Goal: Task Accomplishment & Management: Manage account settings

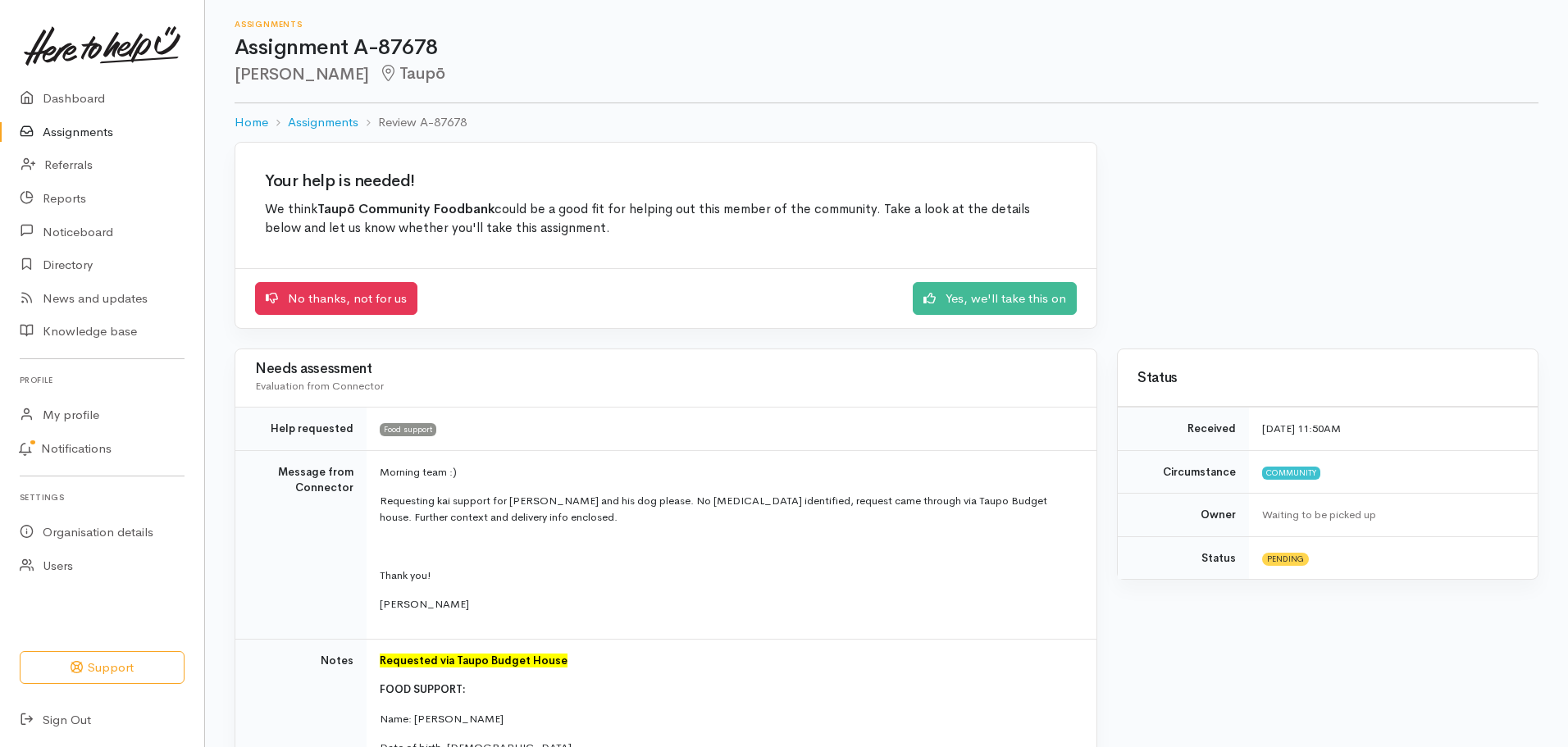
click at [83, 127] on link "Assignments" at bounding box center [102, 132] width 205 height 34
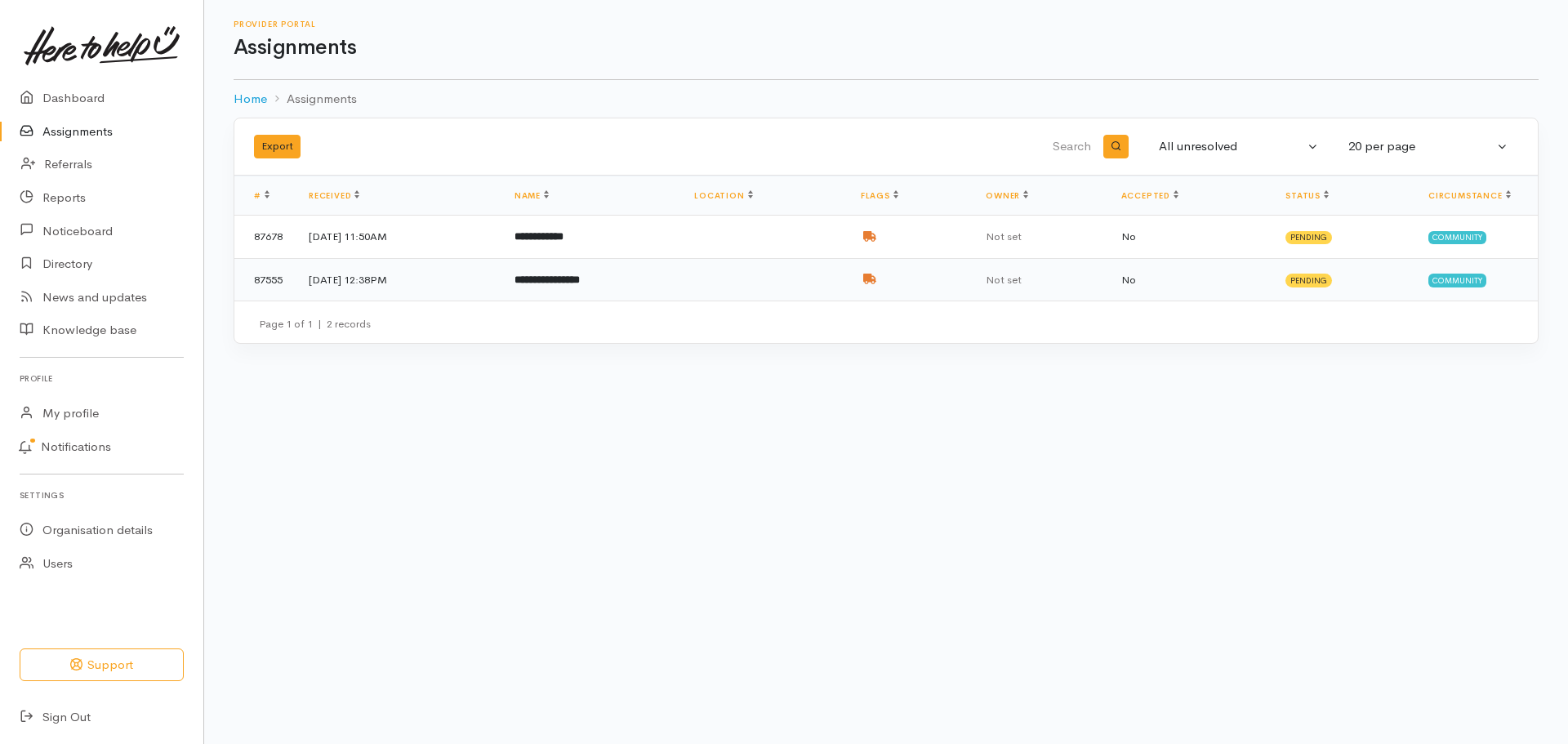
click at [845, 277] on td at bounding box center [763, 279] width 166 height 42
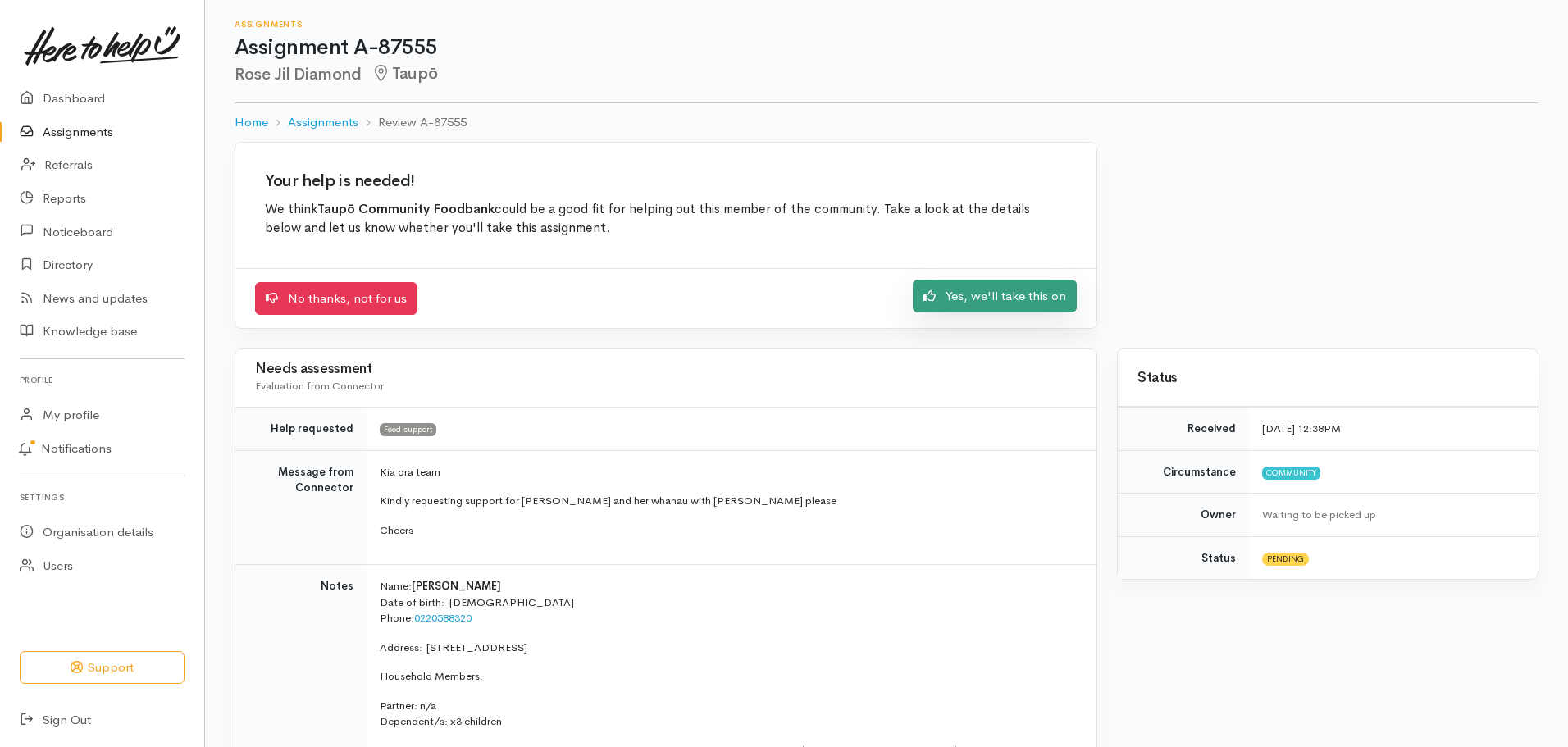
click at [1050, 298] on link "Yes, we'll take this on" at bounding box center [995, 296] width 164 height 34
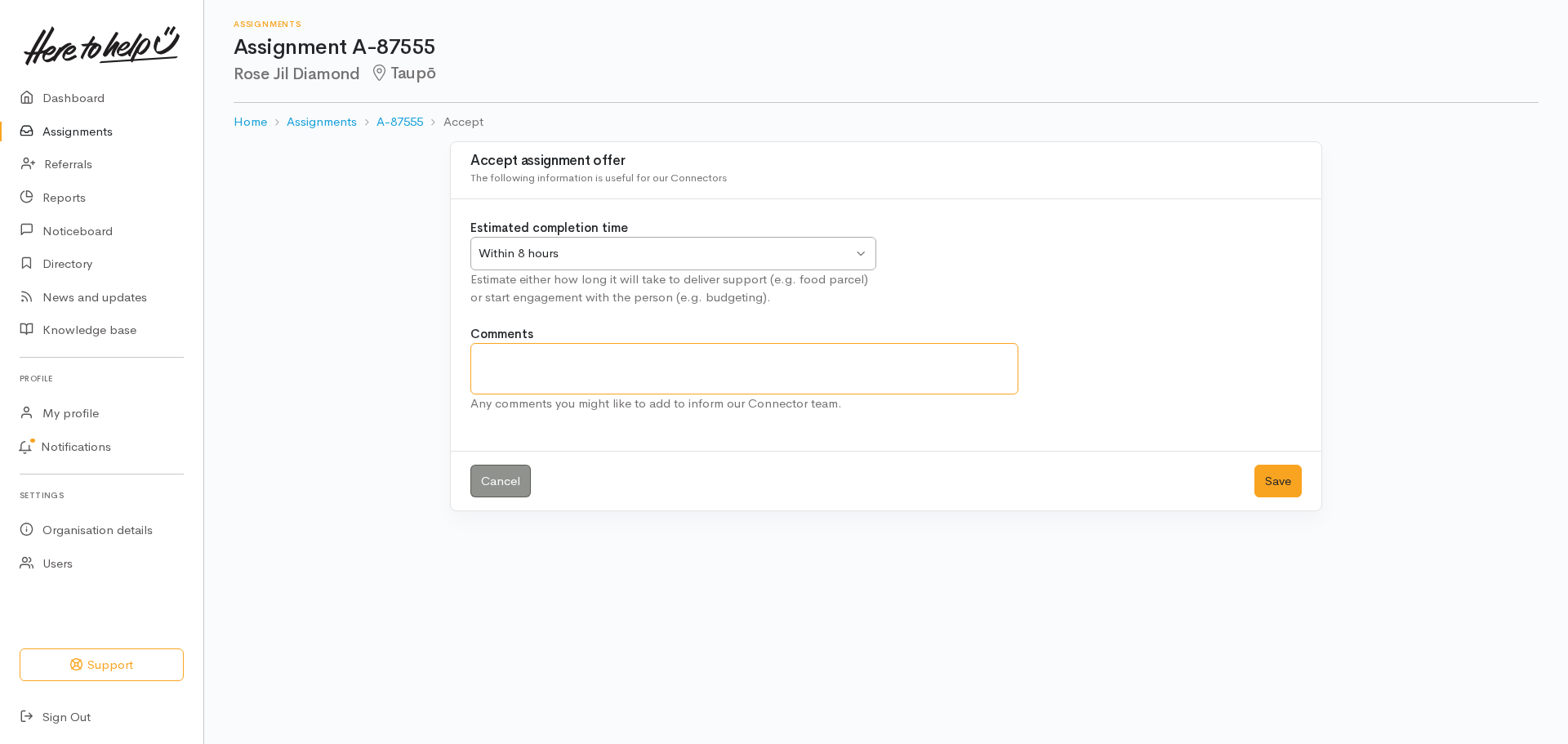
click at [557, 375] on textarea "Comments" at bounding box center [744, 369] width 548 height 51
type textarea "Sorry thought I had accepted assignment, were having no answer to calls for con…"
click at [1272, 468] on button "Save" at bounding box center [1278, 481] width 47 height 33
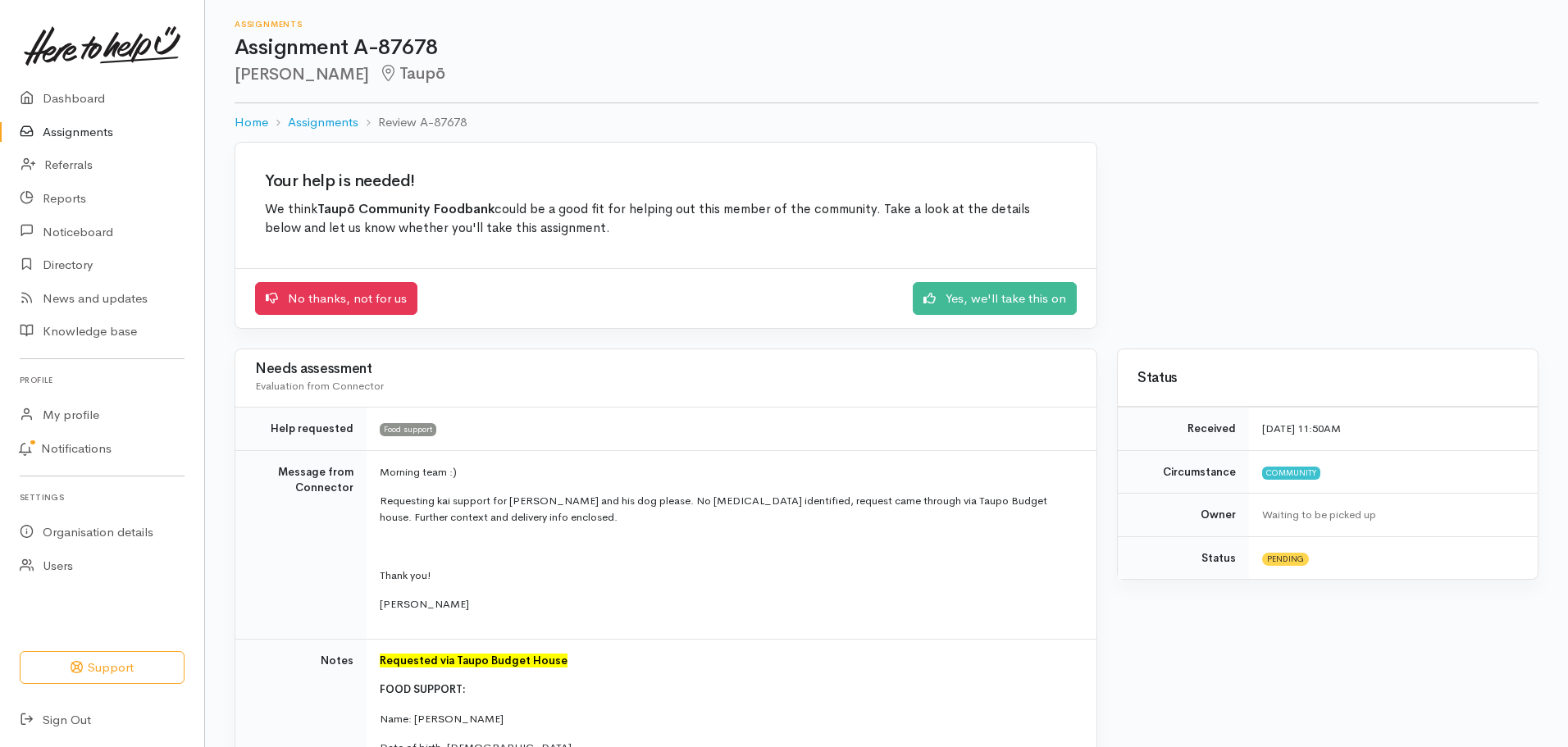
click at [102, 129] on link "Assignments" at bounding box center [102, 132] width 205 height 34
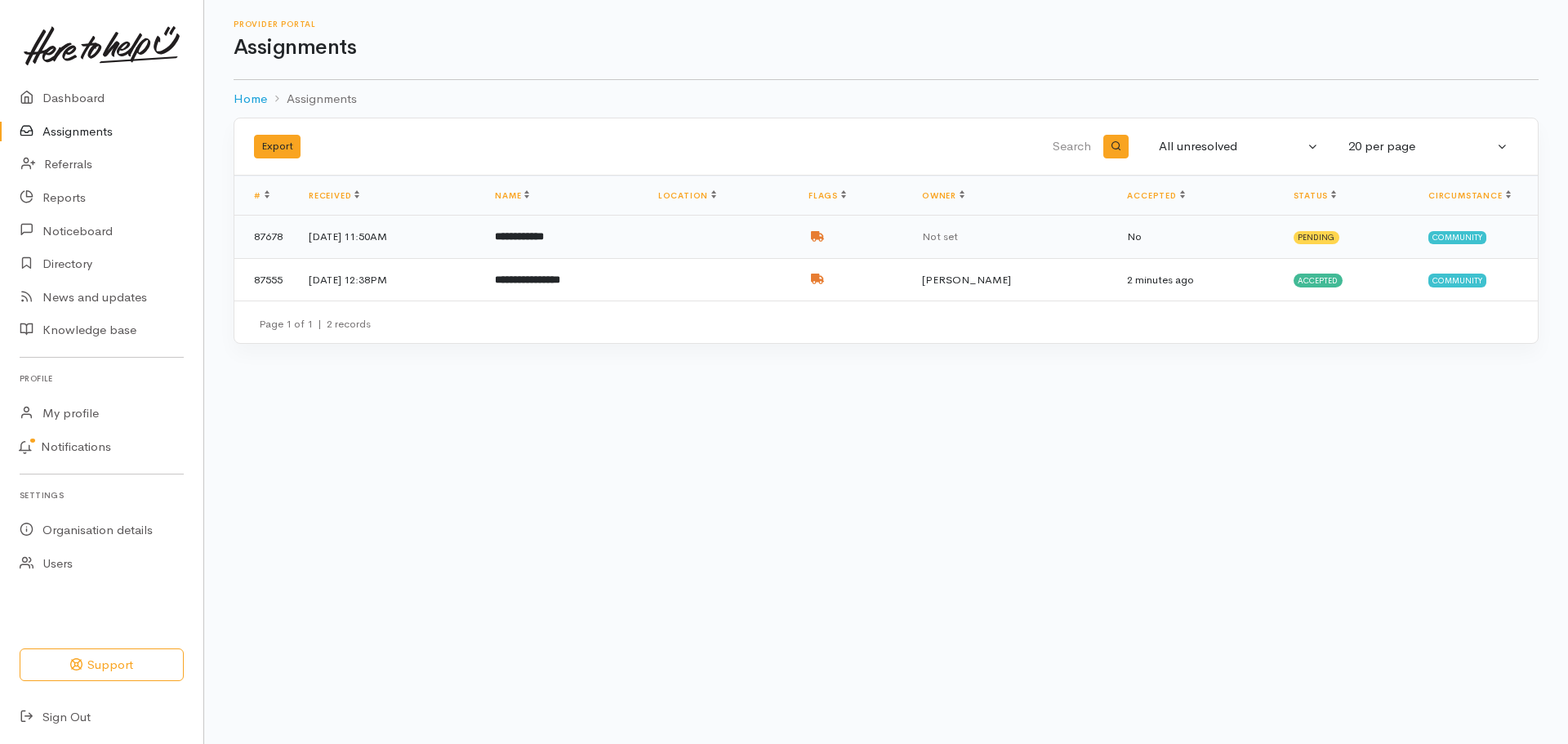
click at [756, 229] on td at bounding box center [720, 237] width 151 height 43
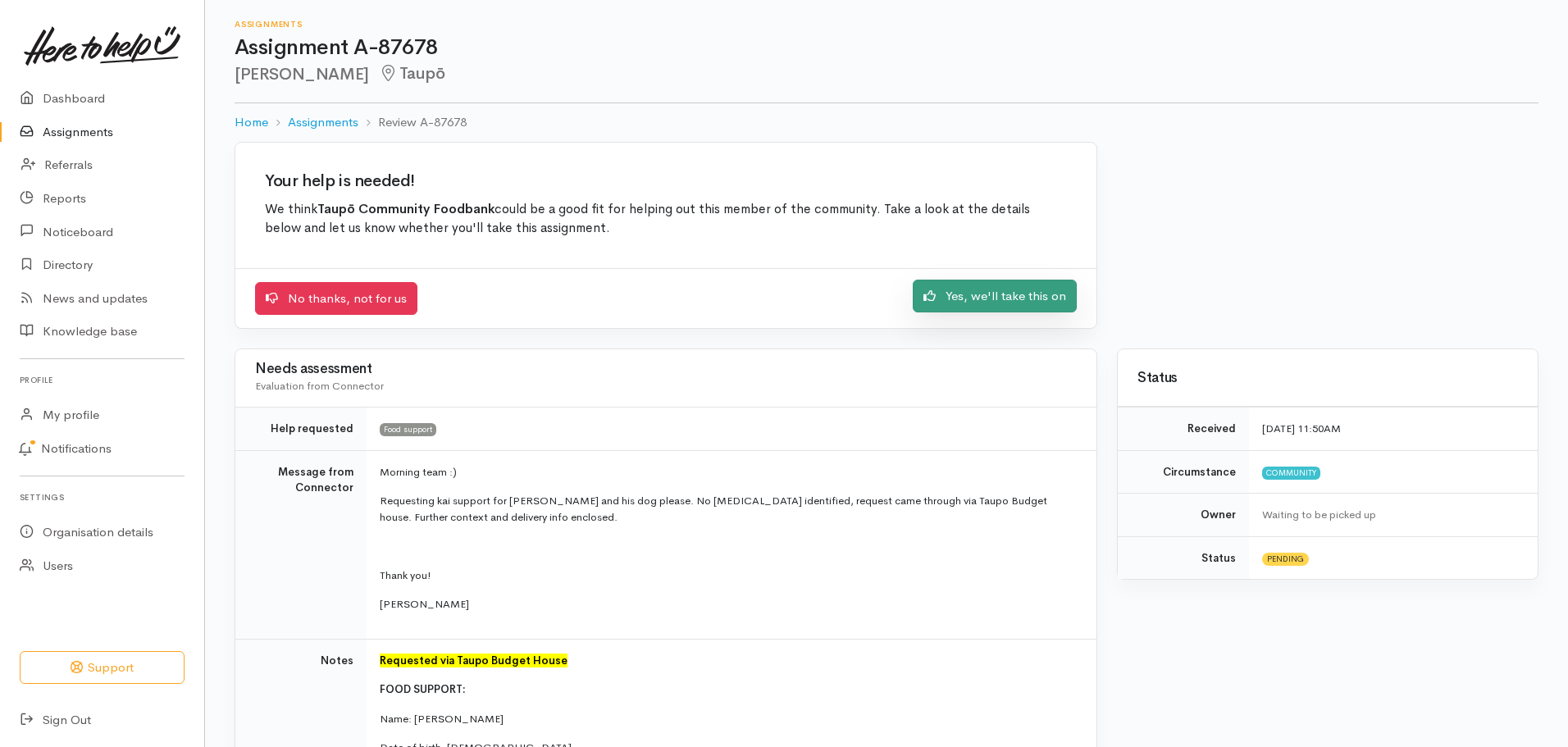
click at [1014, 303] on link "Yes, we'll take this on" at bounding box center [995, 296] width 164 height 34
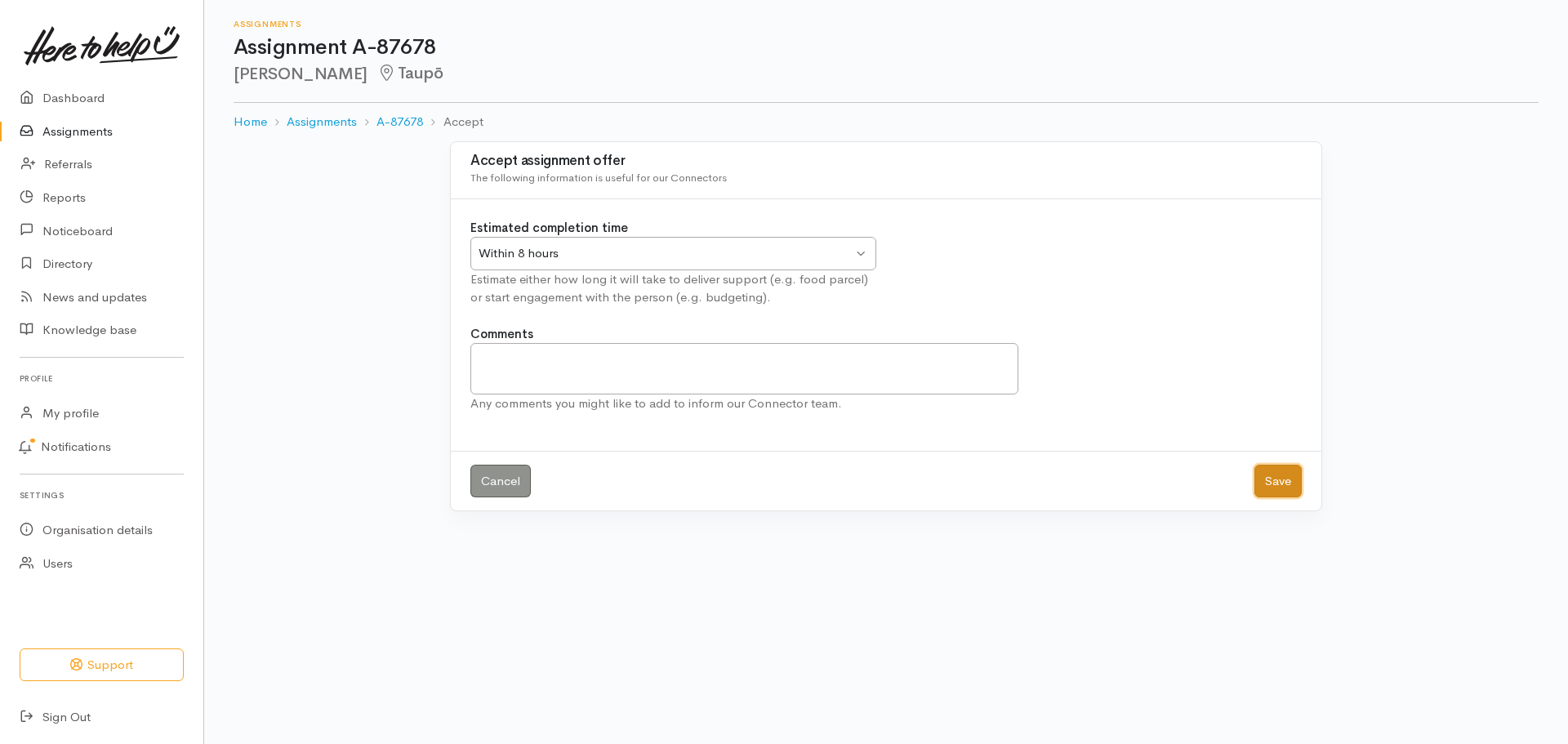
click at [1276, 486] on button "Save" at bounding box center [1278, 481] width 47 height 33
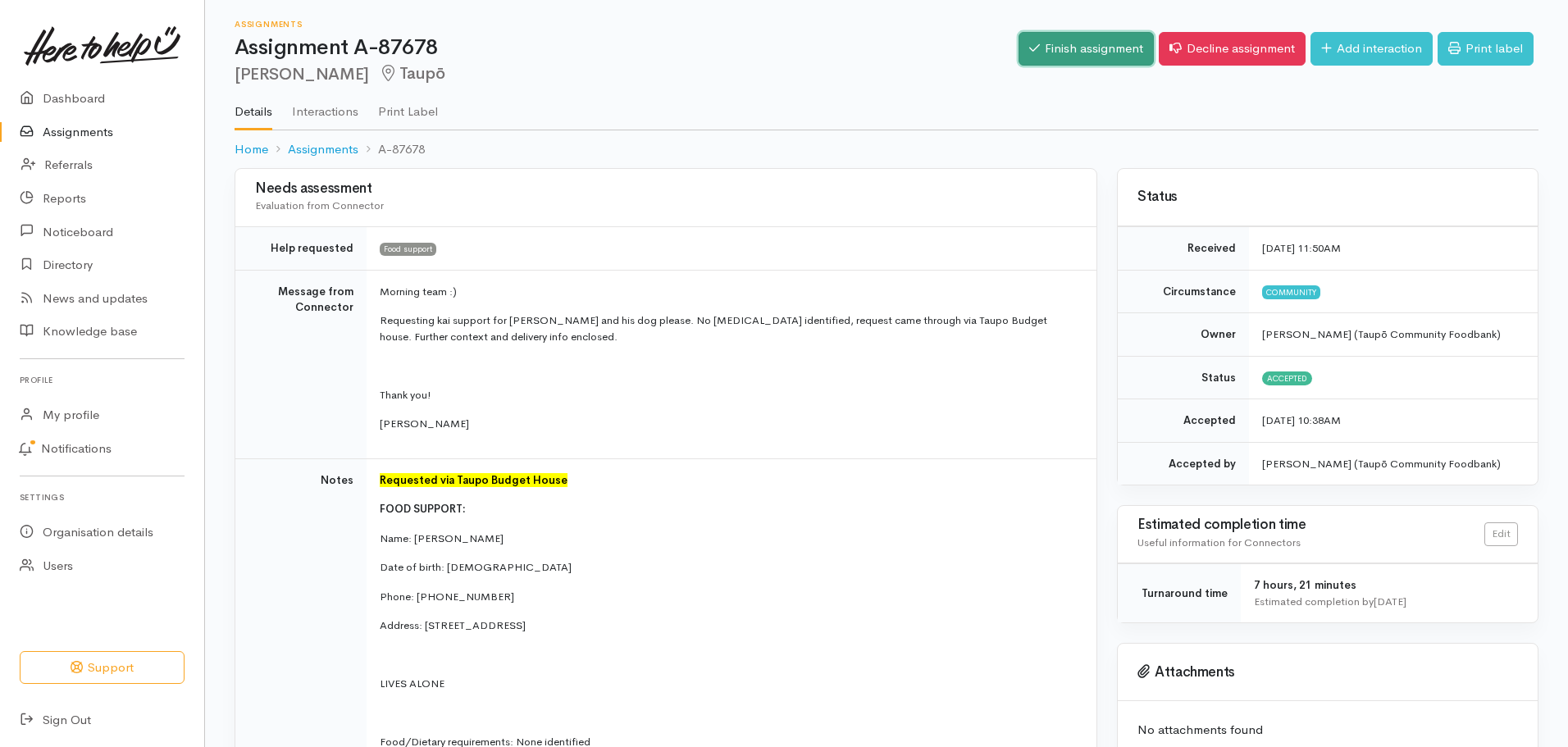
click at [1089, 59] on link "Finish assignment" at bounding box center [1086, 48] width 135 height 34
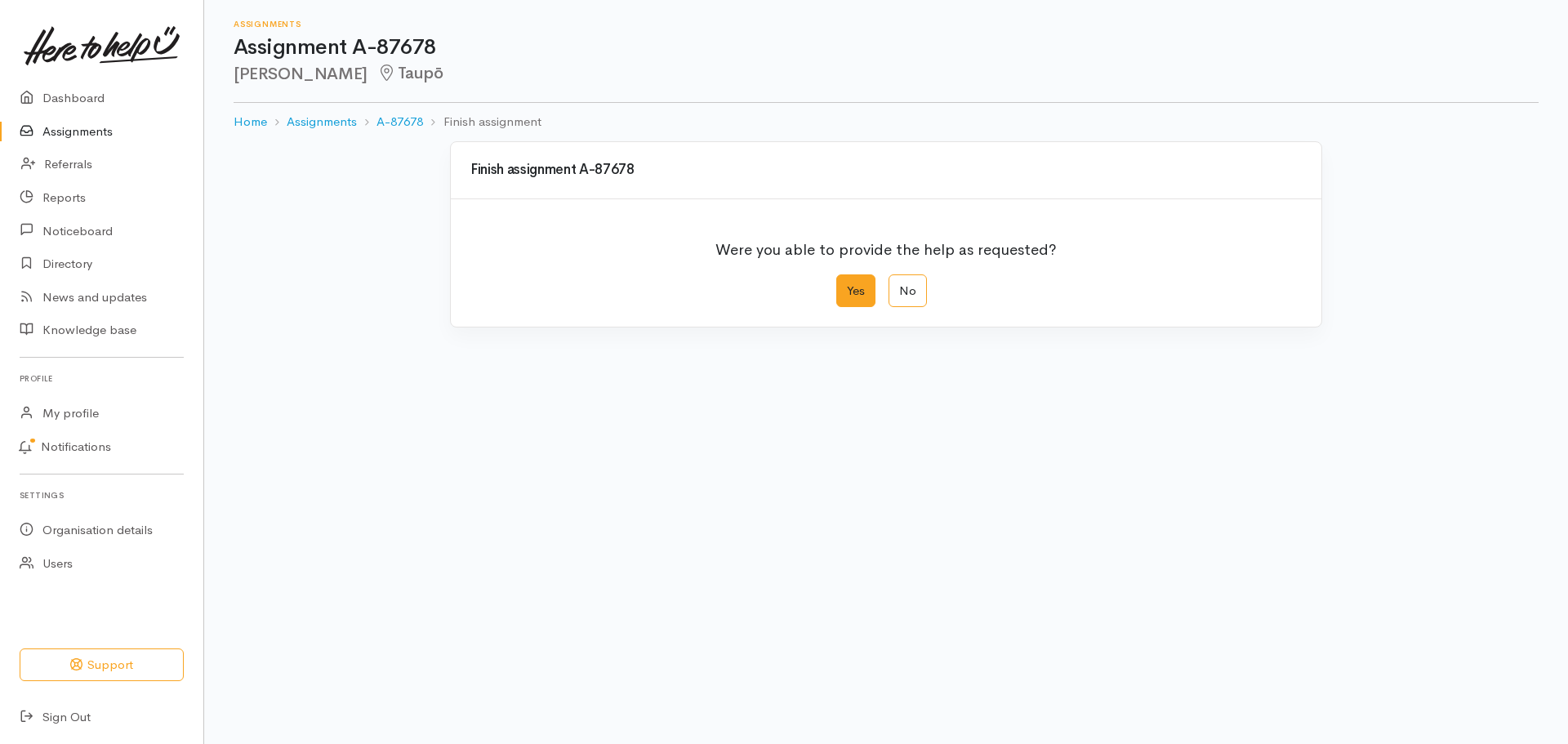
click at [858, 299] on label "Yes" at bounding box center [856, 291] width 39 height 33
click at [847, 285] on input "Yes" at bounding box center [841, 279] width 11 height 11
radio input "true"
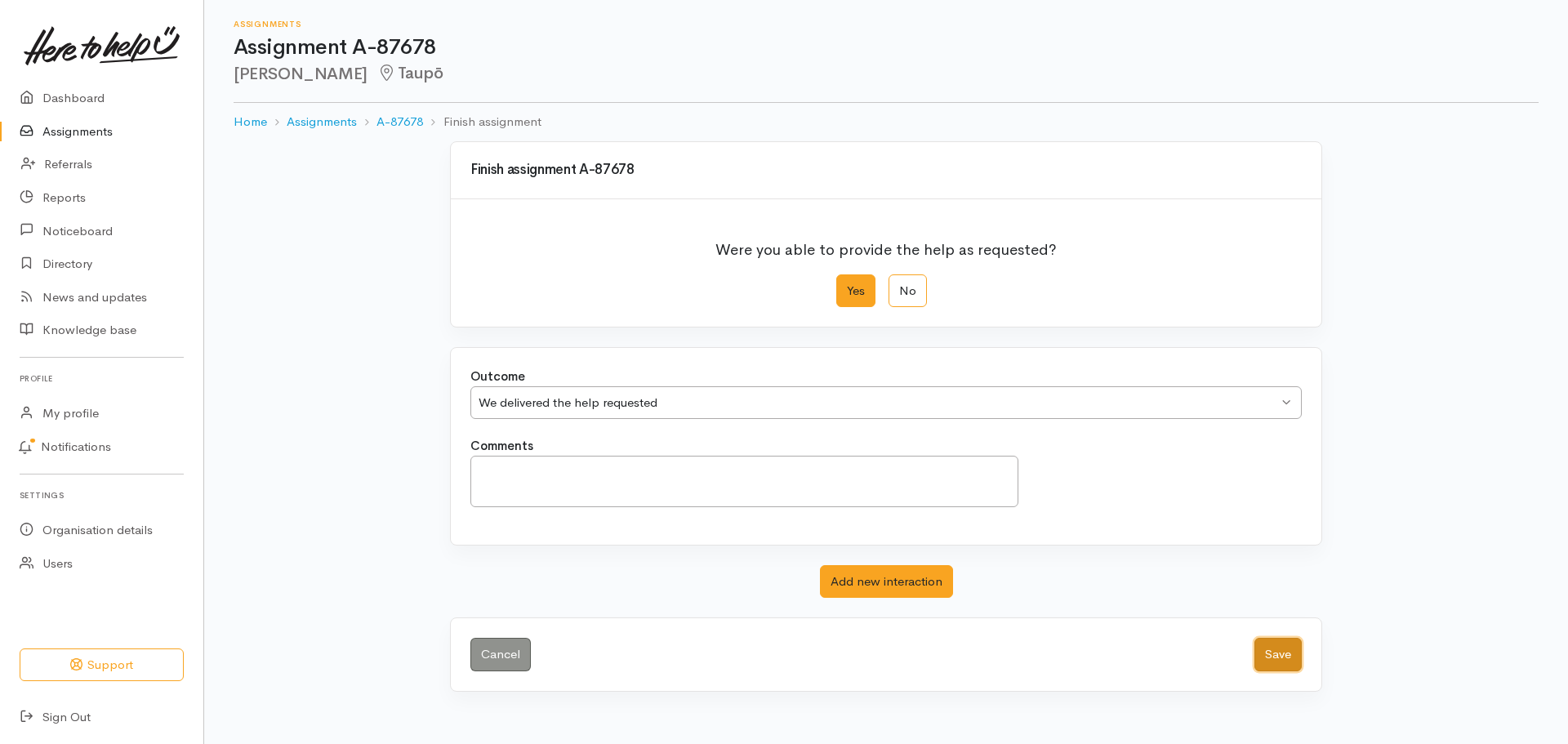
click at [1281, 658] on button "Save" at bounding box center [1278, 654] width 47 height 33
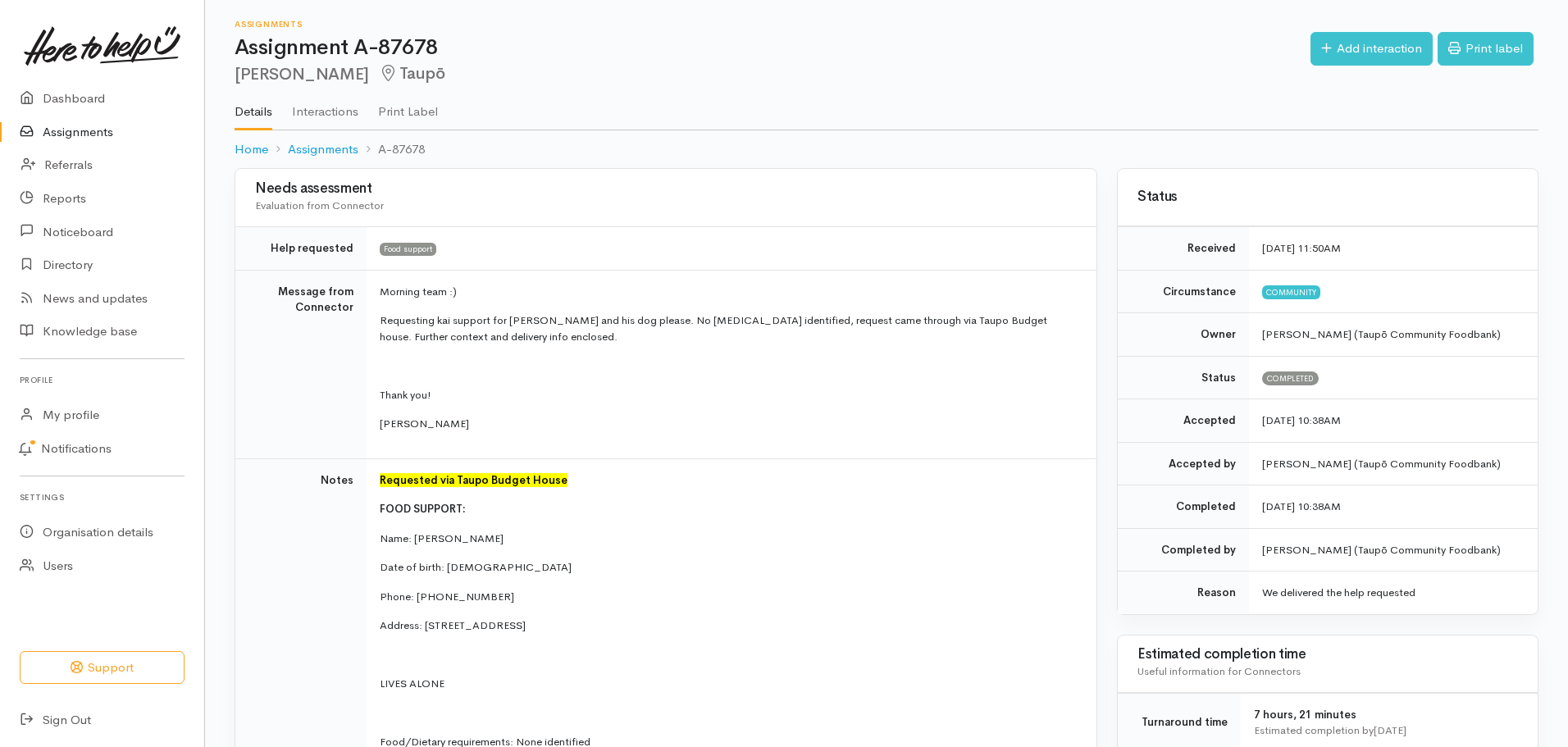
click at [102, 131] on link "Assignments" at bounding box center [102, 132] width 205 height 34
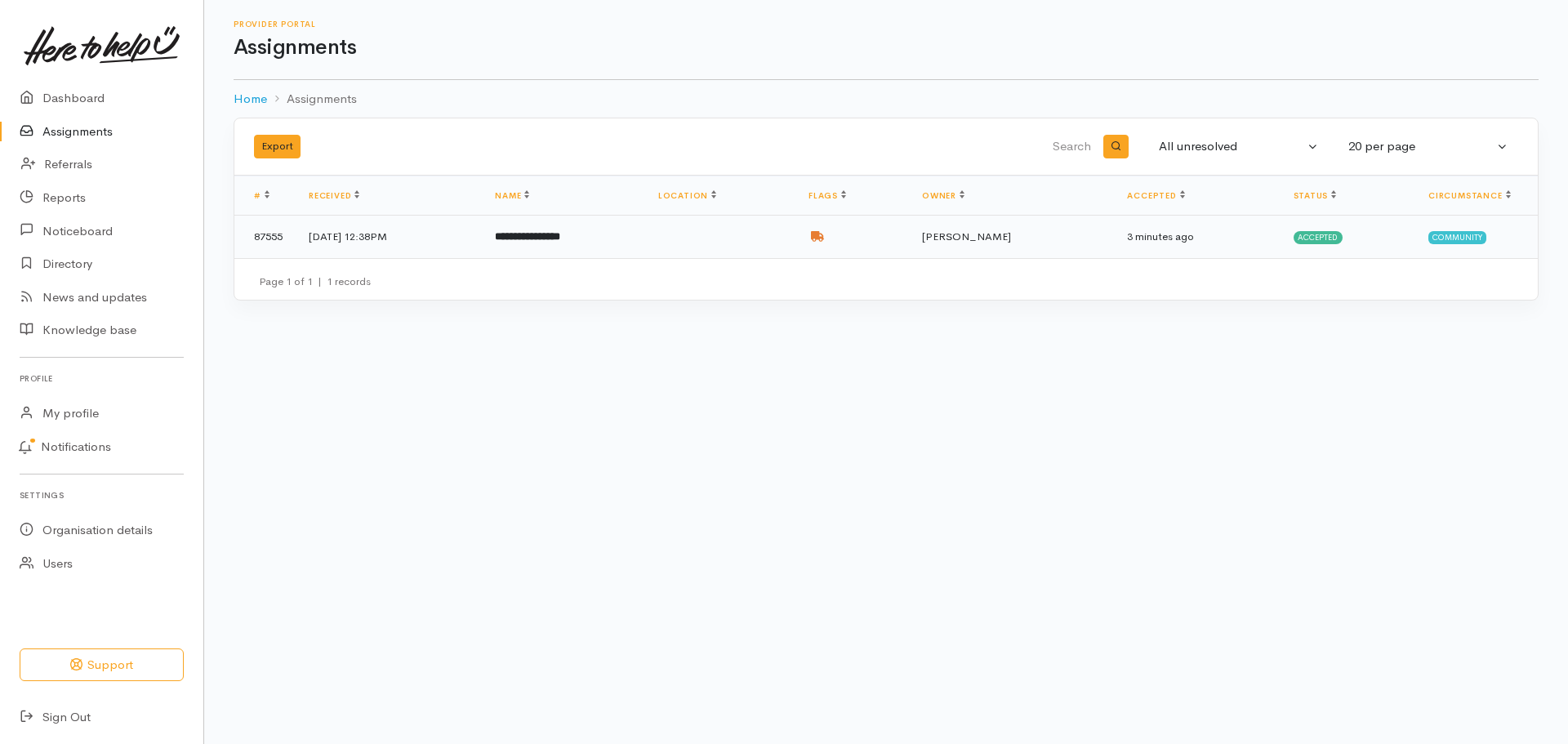
click at [794, 228] on td at bounding box center [720, 236] width 151 height 42
